Goal: Task Accomplishment & Management: Manage account settings

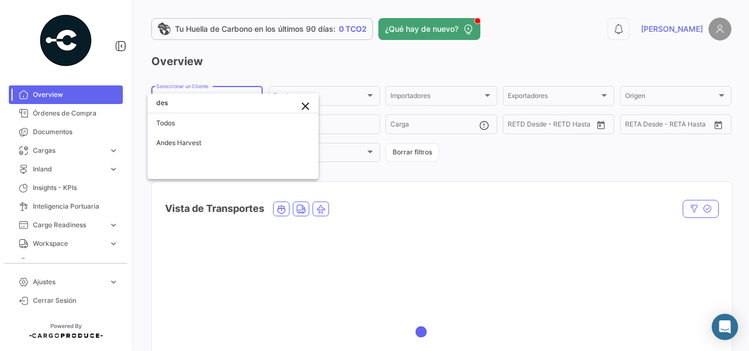
type input "des"
click at [304, 105] on mat-icon "close" at bounding box center [305, 106] width 13 height 13
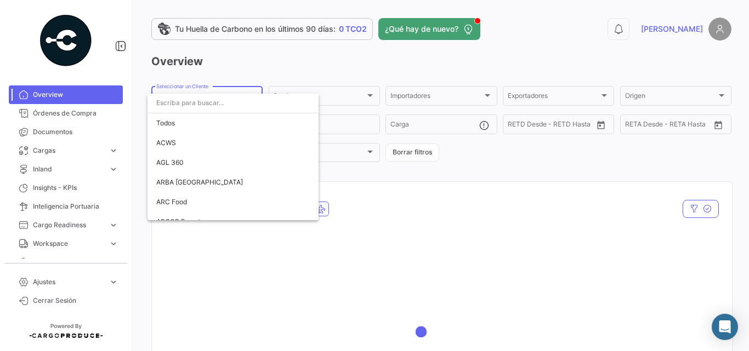
click at [112, 283] on div at bounding box center [374, 175] width 749 height 351
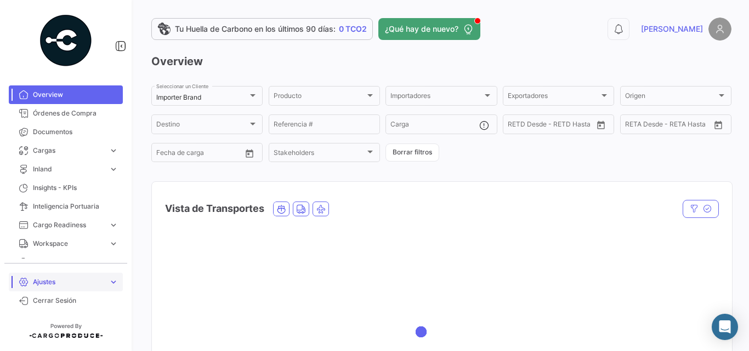
click at [101, 282] on span "Ajustes" at bounding box center [68, 282] width 71 height 10
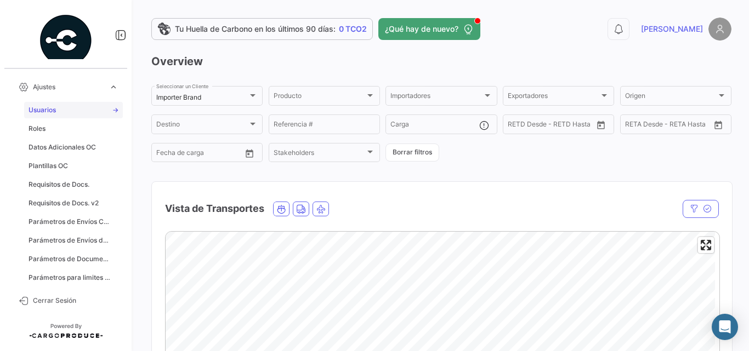
click at [50, 111] on span "Usuarios" at bounding box center [42, 110] width 27 height 10
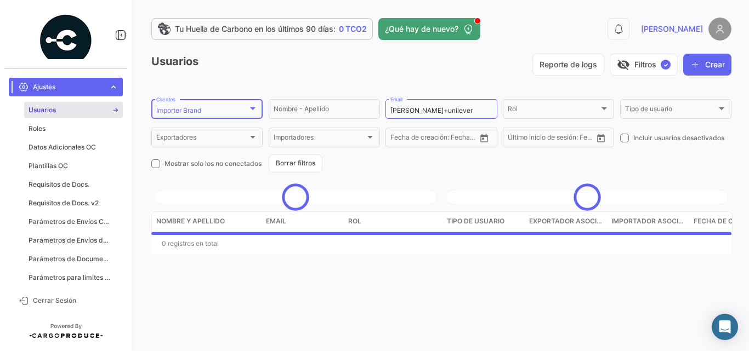
click at [232, 112] on div "Importer Brand" at bounding box center [202, 111] width 92 height 8
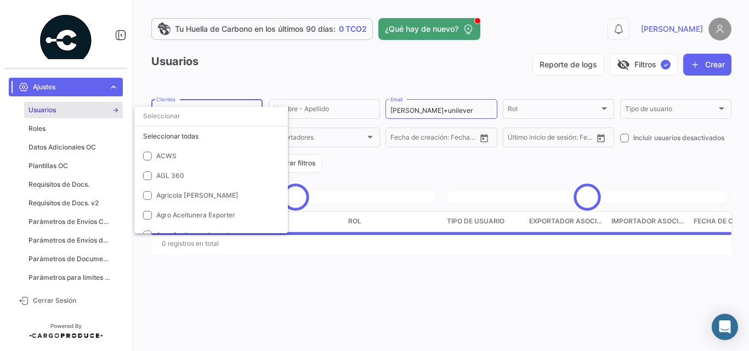
scroll to position [1924, 0]
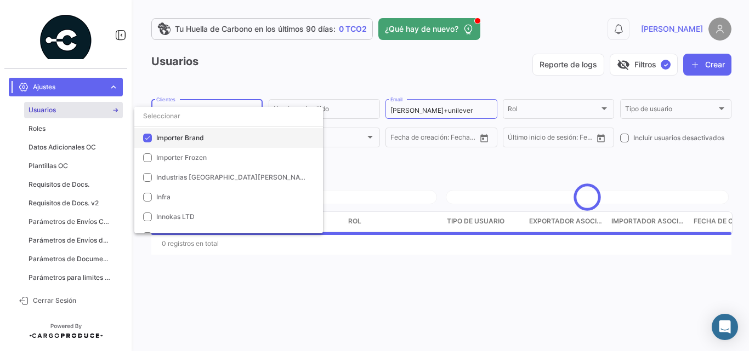
click at [173, 137] on span "Importer Brand" at bounding box center [180, 138] width 48 height 8
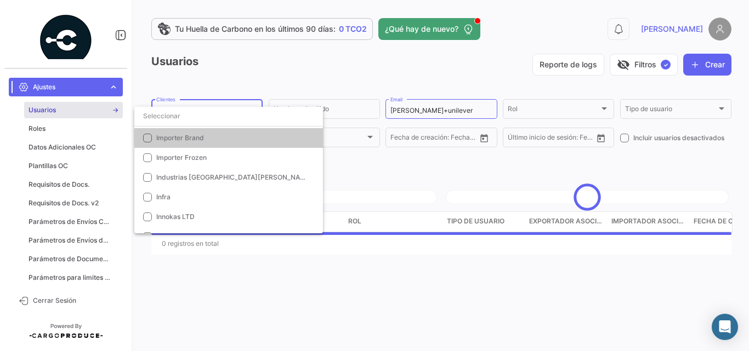
click at [464, 105] on div at bounding box center [374, 175] width 749 height 351
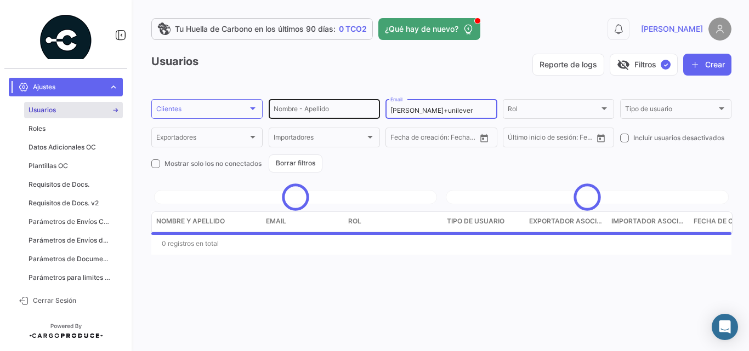
drag, startPoint x: 455, startPoint y: 108, endPoint x: 379, endPoint y: 107, distance: 76.2
click at [380, 107] on form "Clientes Clientes Nombre - Apellido [PERSON_NAME]+unilever Email Rol Rol Tipo d…" at bounding box center [441, 135] width 580 height 75
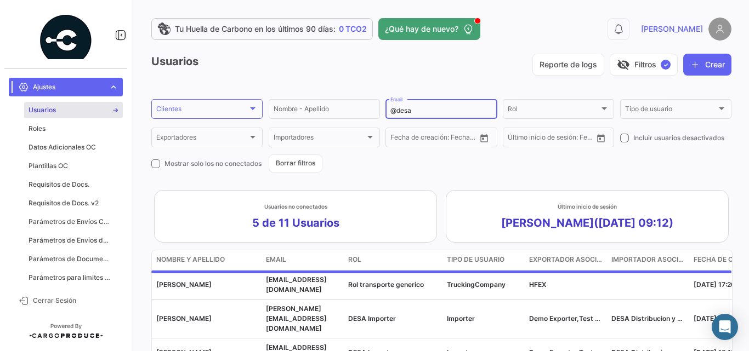
type input "@desa"
